Goal: Transaction & Acquisition: Book appointment/travel/reservation

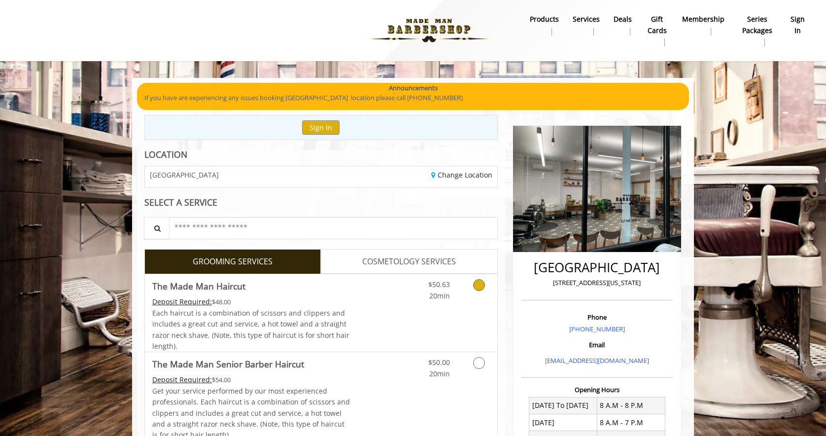
click at [400, 301] on link "Discounted Price" at bounding box center [380, 312] width 59 height 77
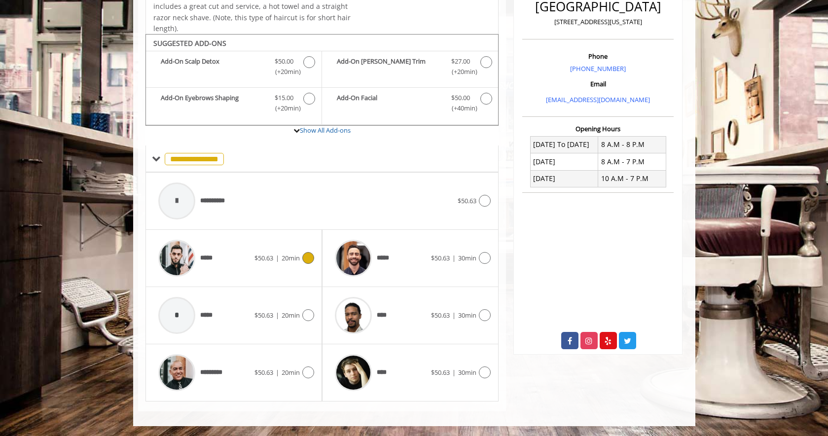
click at [292, 276] on div "***** $50.63 | 20min" at bounding box center [233, 258] width 161 height 47
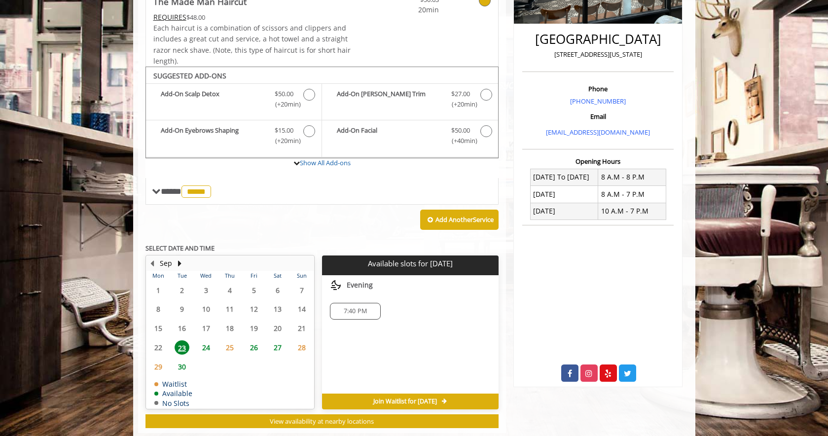
scroll to position [250, 0]
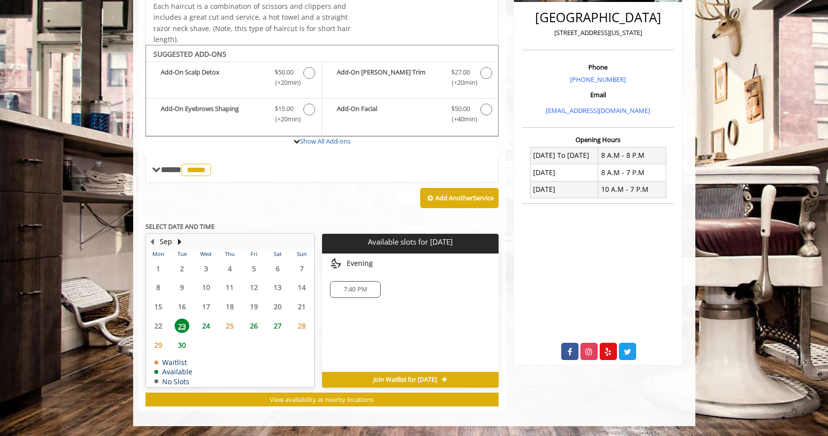
click at [350, 286] on span "7:40 PM" at bounding box center [355, 289] width 23 height 8
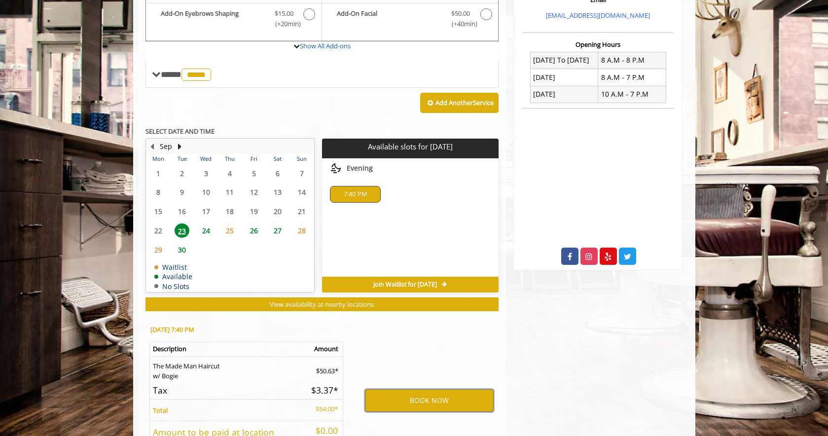
scroll to position [428, 0]
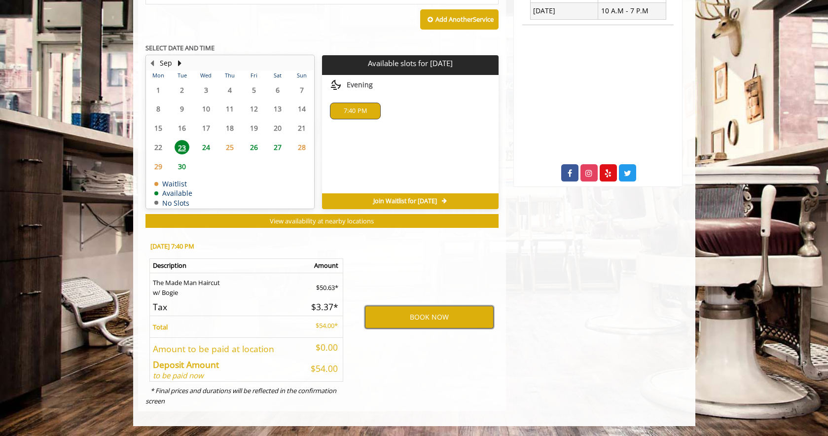
click at [471, 310] on button "BOOK NOW" at bounding box center [429, 317] width 129 height 23
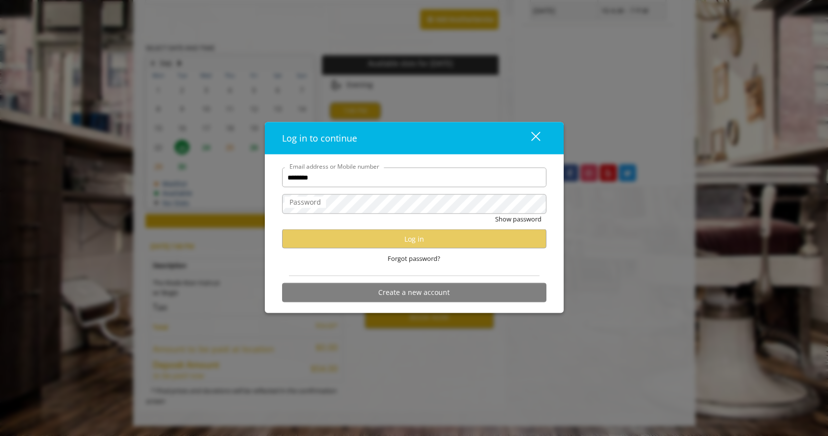
type input "********"
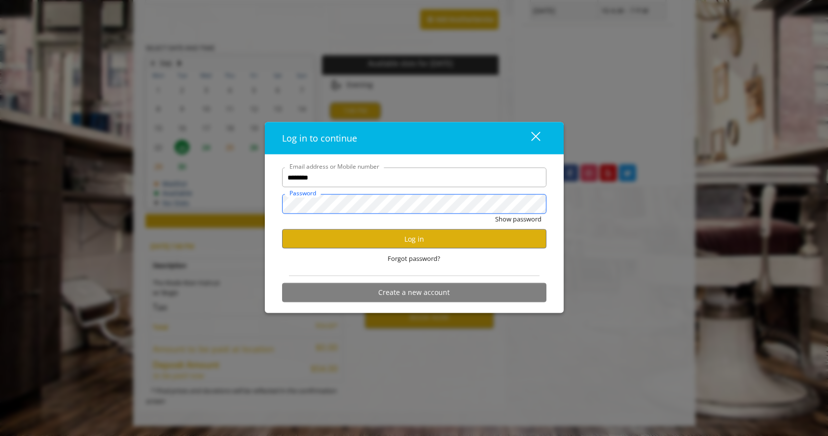
scroll to position [0, 0]
click at [495, 214] on button "Show password" at bounding box center [518, 219] width 46 height 10
click at [426, 244] on button "Log in" at bounding box center [414, 238] width 264 height 19
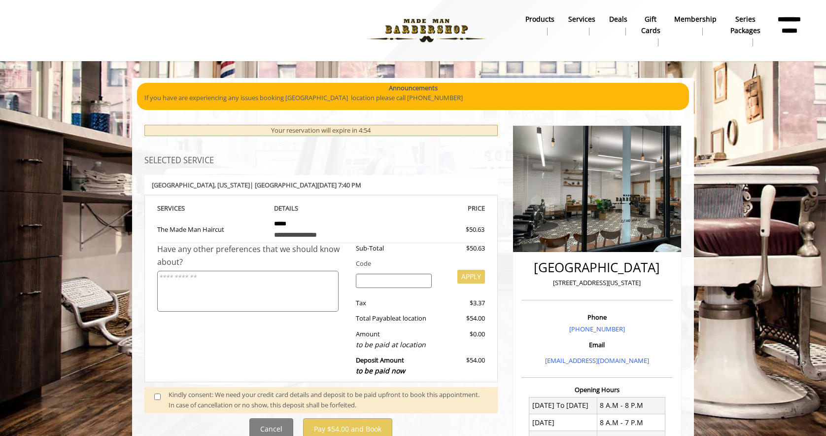
scroll to position [197, 0]
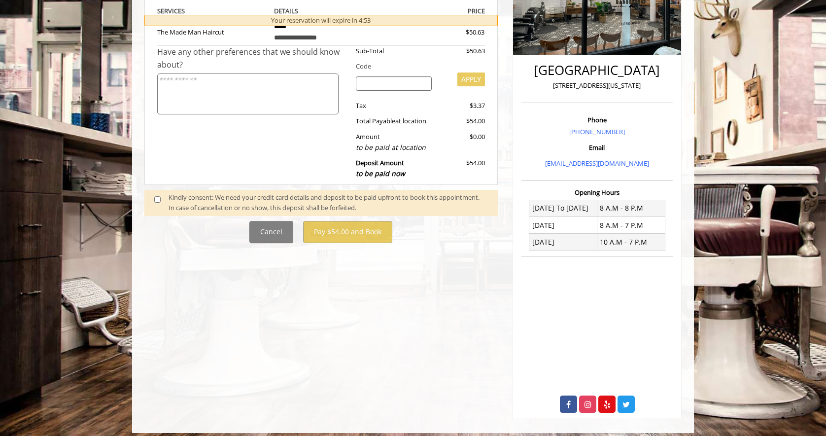
click at [162, 198] on span at bounding box center [161, 202] width 29 height 21
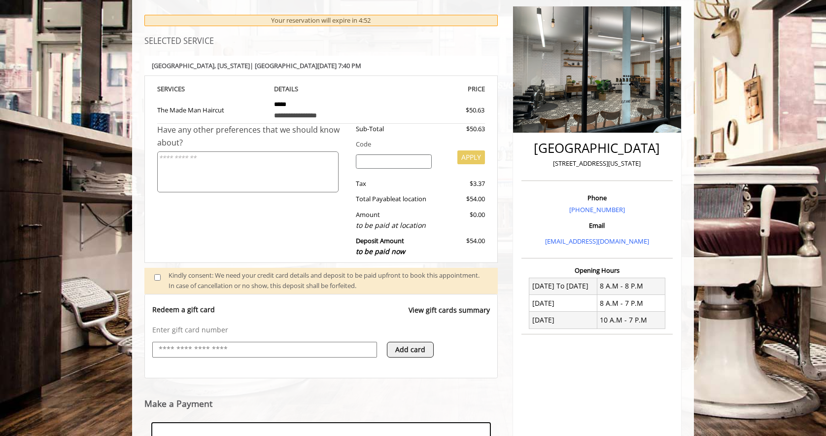
scroll to position [267, 0]
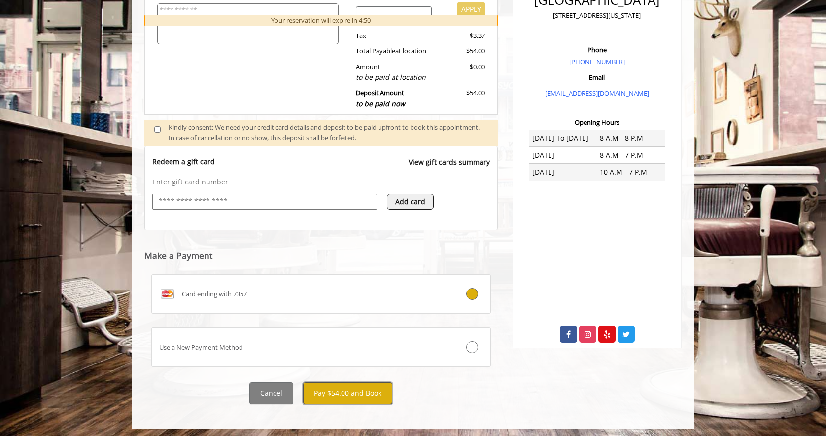
click at [335, 403] on button "Pay $54.00 and Book" at bounding box center [347, 393] width 89 height 22
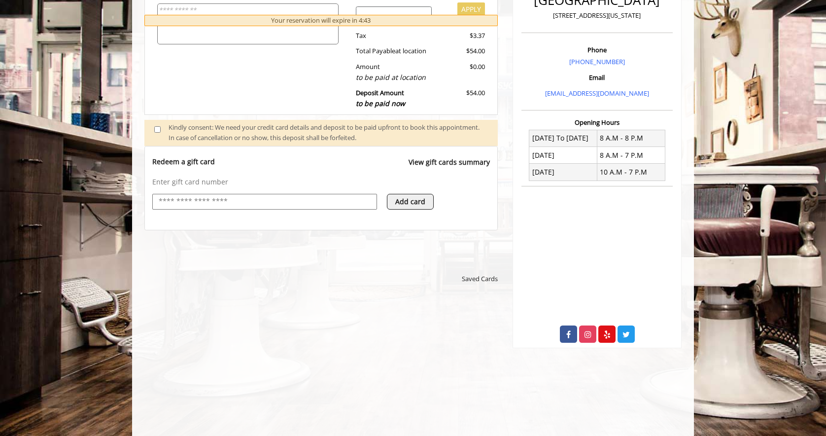
scroll to position [366, 0]
